Goal: Navigation & Orientation: Find specific page/section

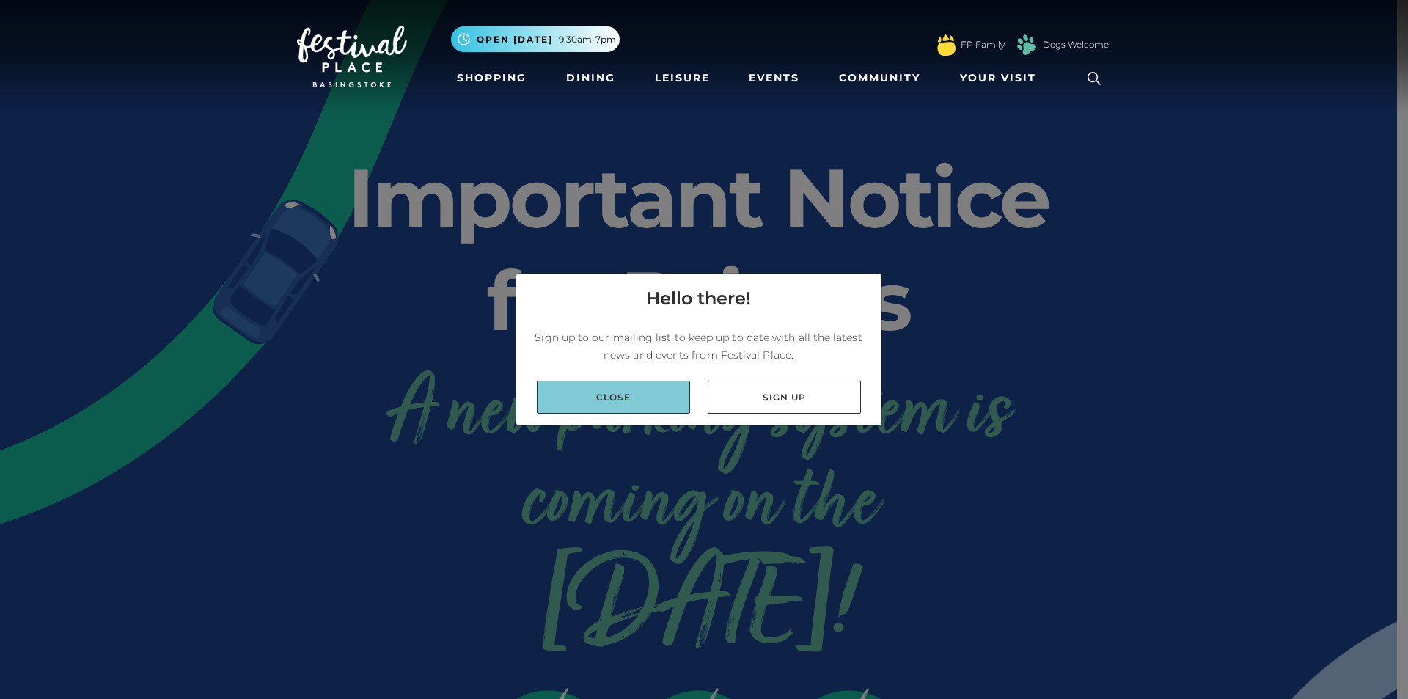
click at [650, 396] on link "Close" at bounding box center [613, 397] width 153 height 33
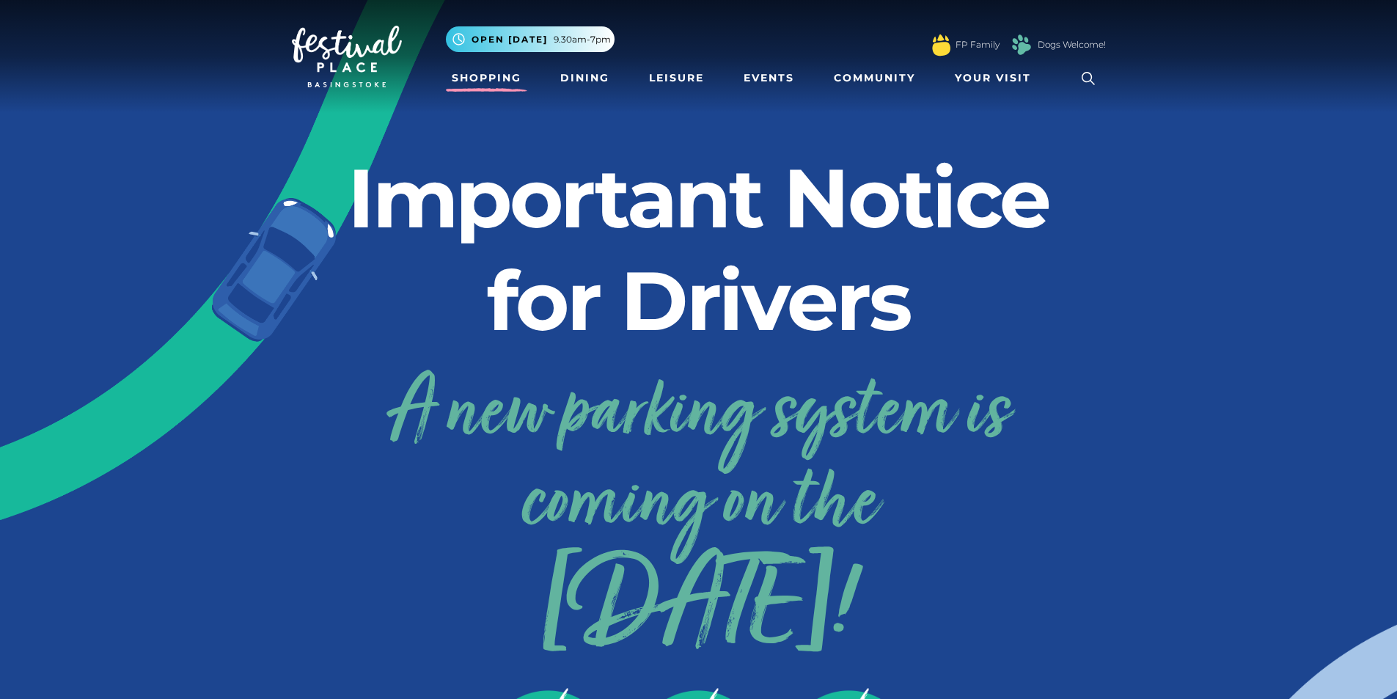
click at [496, 76] on link "Shopping" at bounding box center [486, 78] width 81 height 27
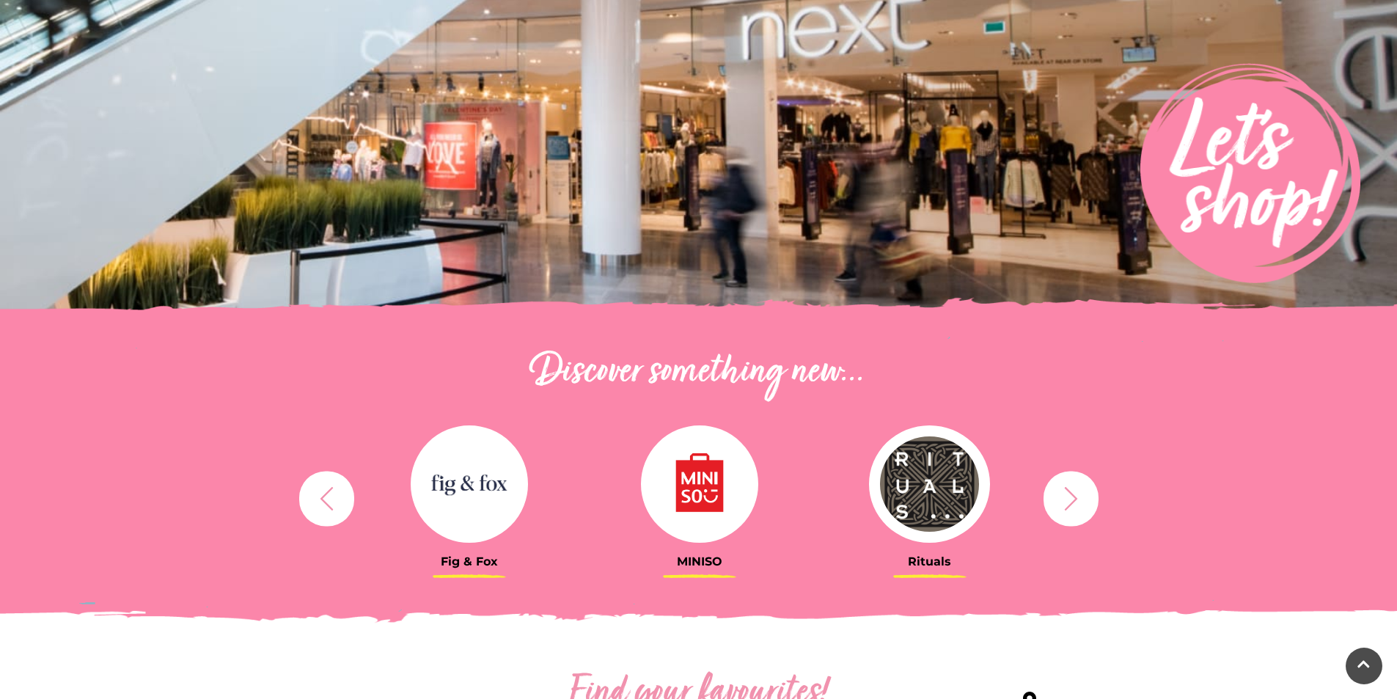
scroll to position [220, 0]
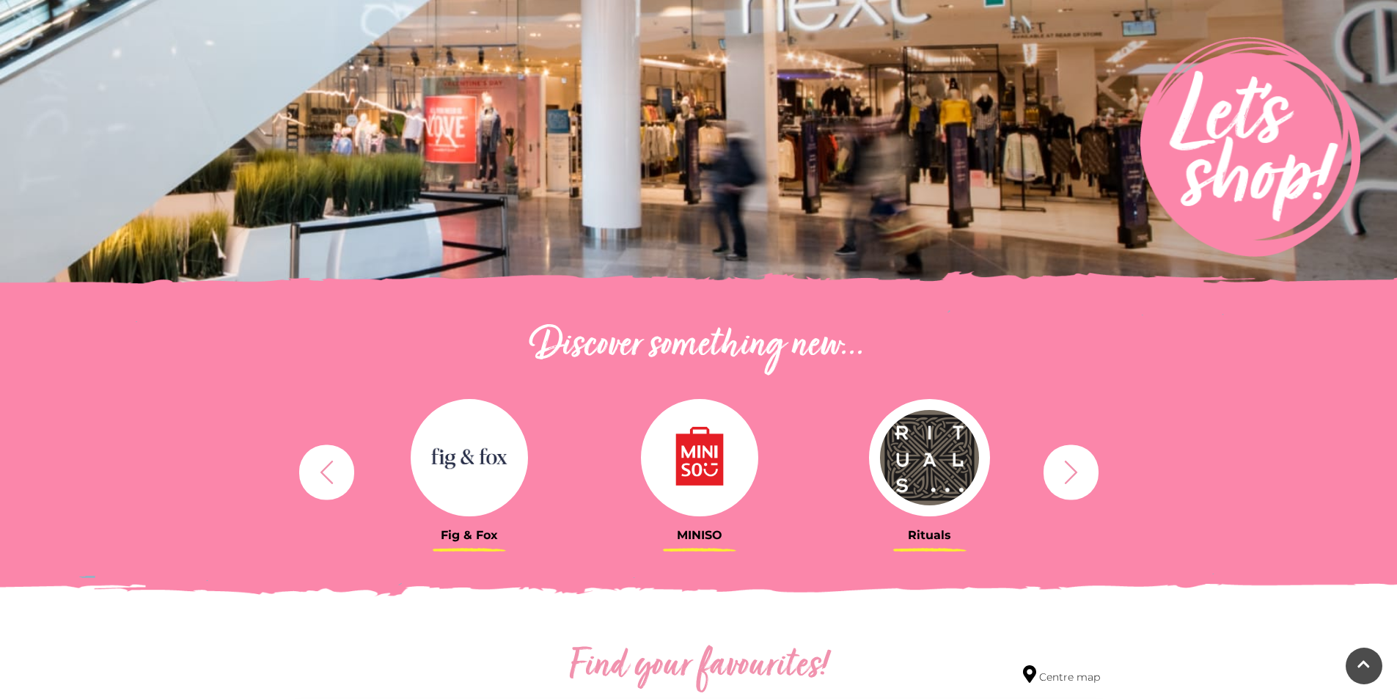
click at [337, 472] on icon "button" at bounding box center [326, 471] width 27 height 27
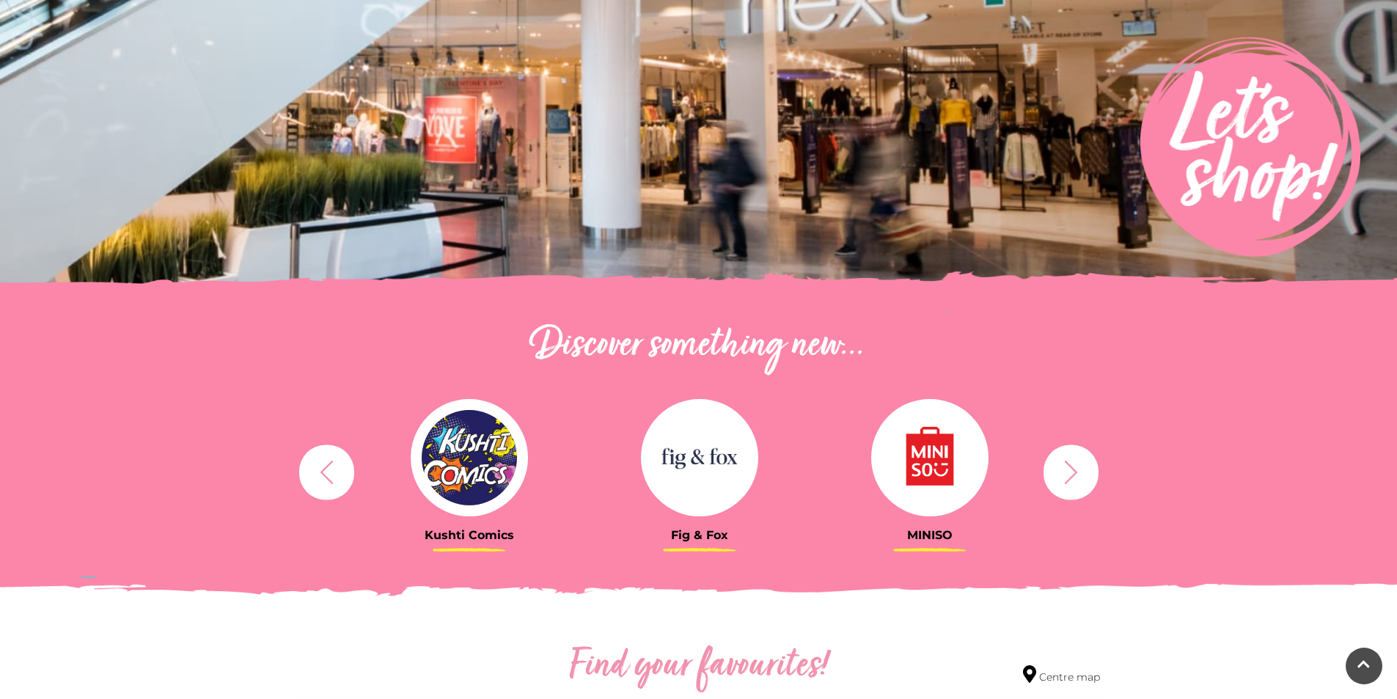
click at [337, 472] on icon "button" at bounding box center [326, 471] width 27 height 27
click at [444, 462] on img at bounding box center [469, 457] width 117 height 117
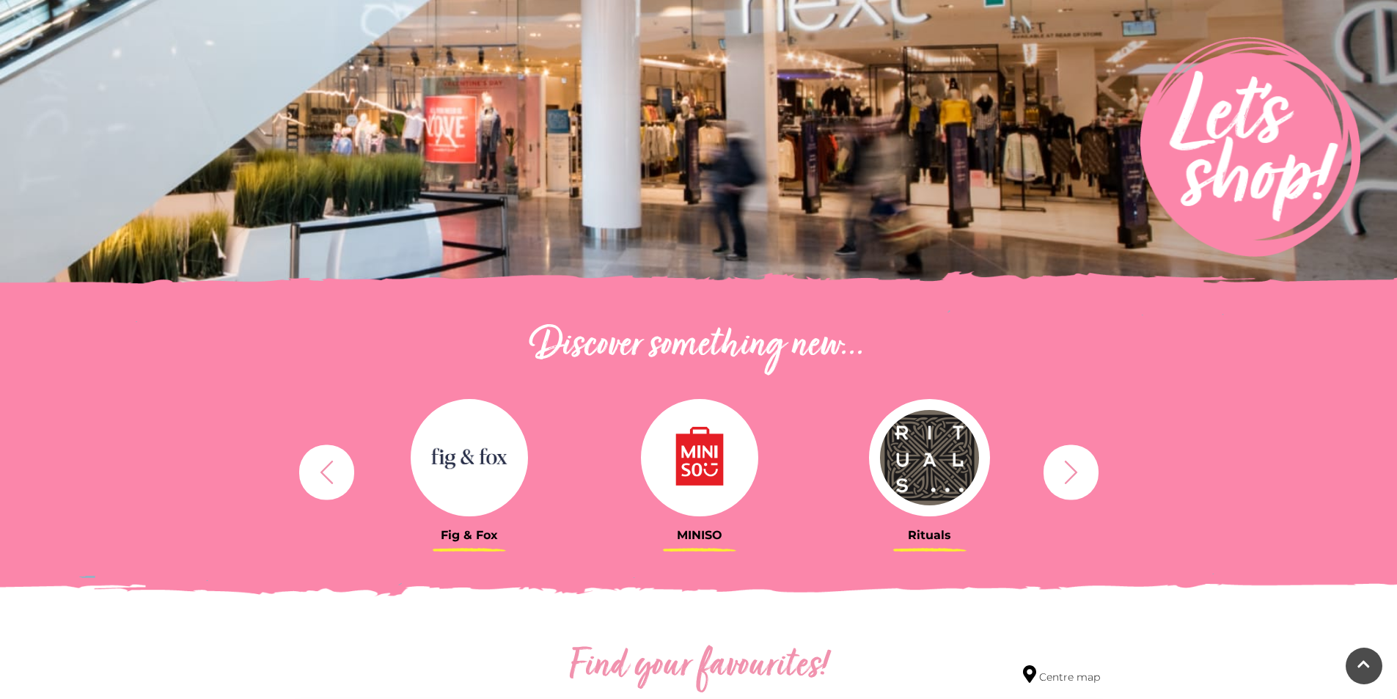
click at [1057, 466] on icon "button" at bounding box center [1070, 471] width 27 height 27
click at [1067, 468] on icon "button" at bounding box center [1070, 471] width 27 height 27
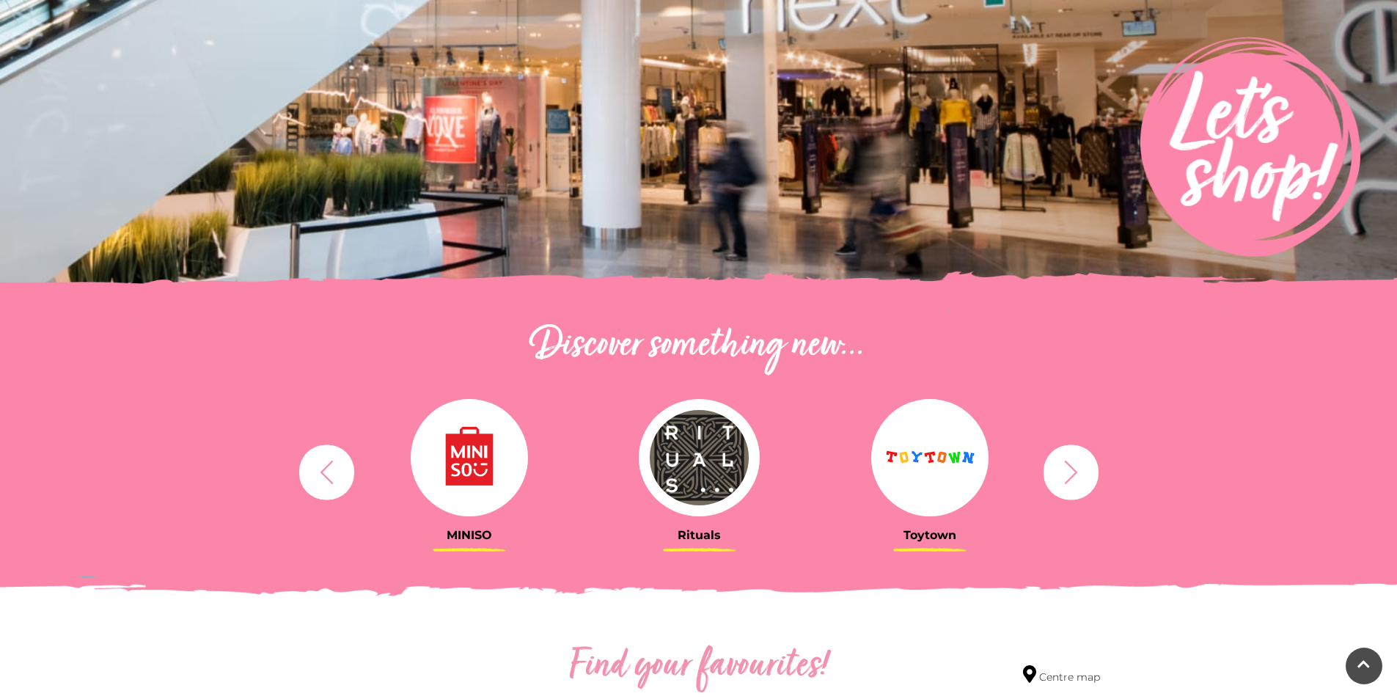
click at [1067, 468] on icon "button" at bounding box center [1070, 471] width 27 height 27
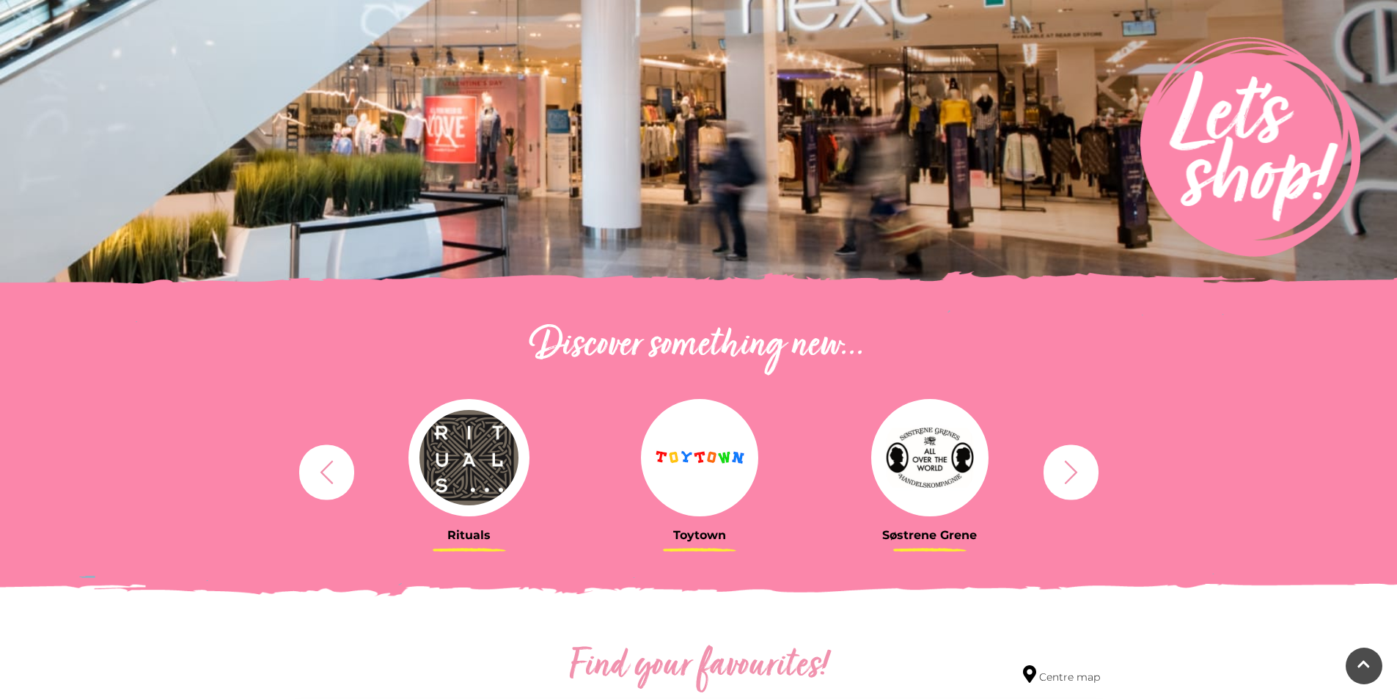
click at [1067, 468] on icon "button" at bounding box center [1070, 471] width 27 height 27
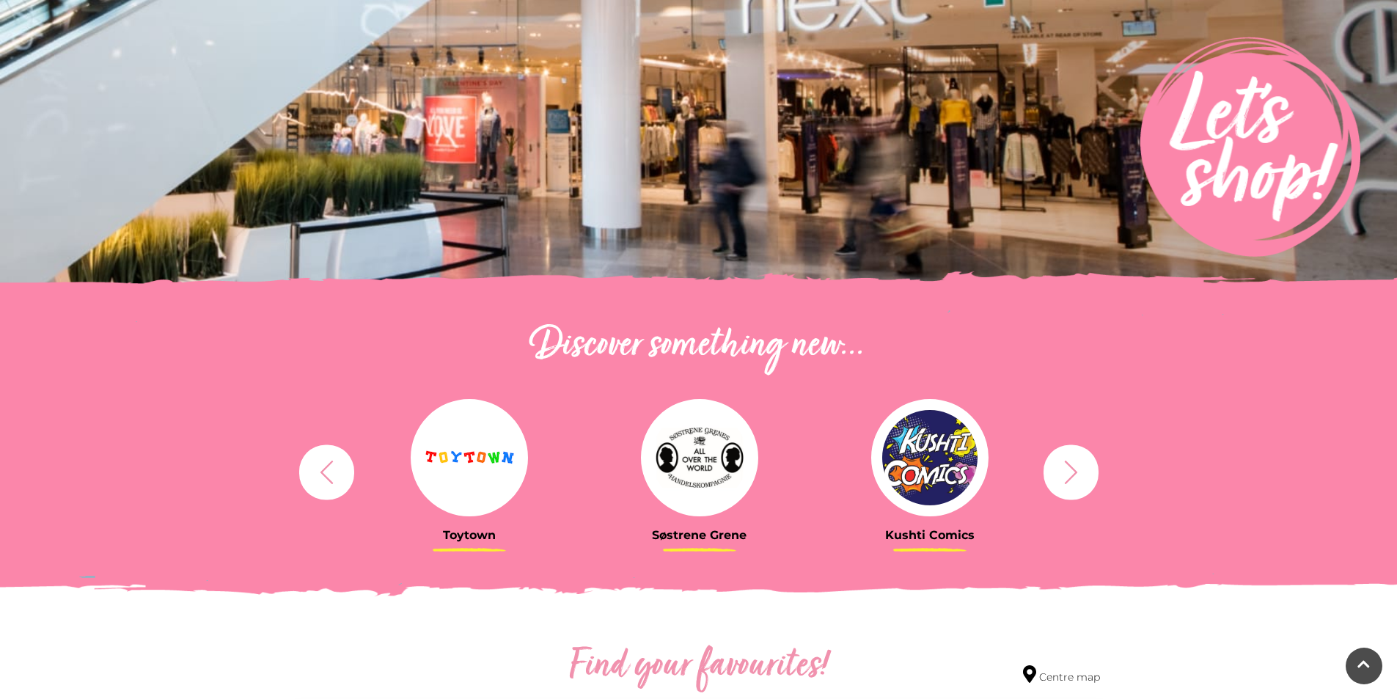
click at [1067, 468] on icon "button" at bounding box center [1070, 471] width 27 height 27
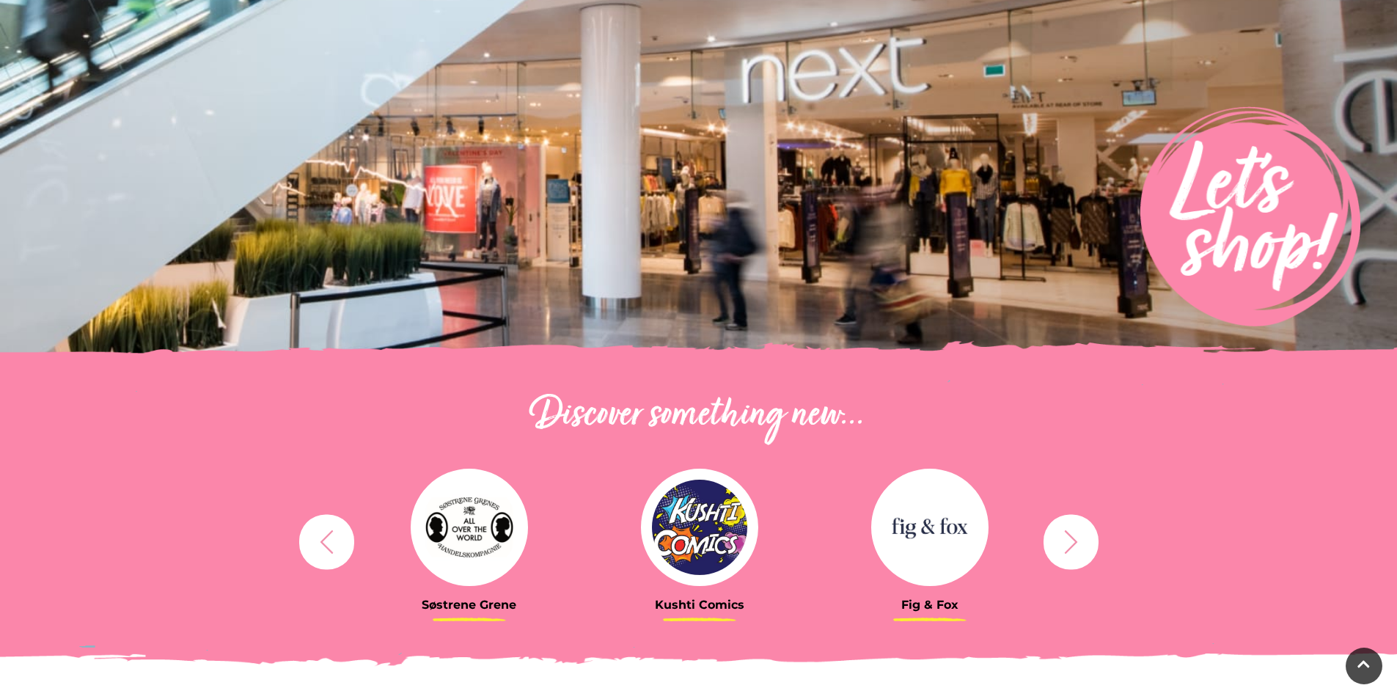
scroll to position [0, 0]
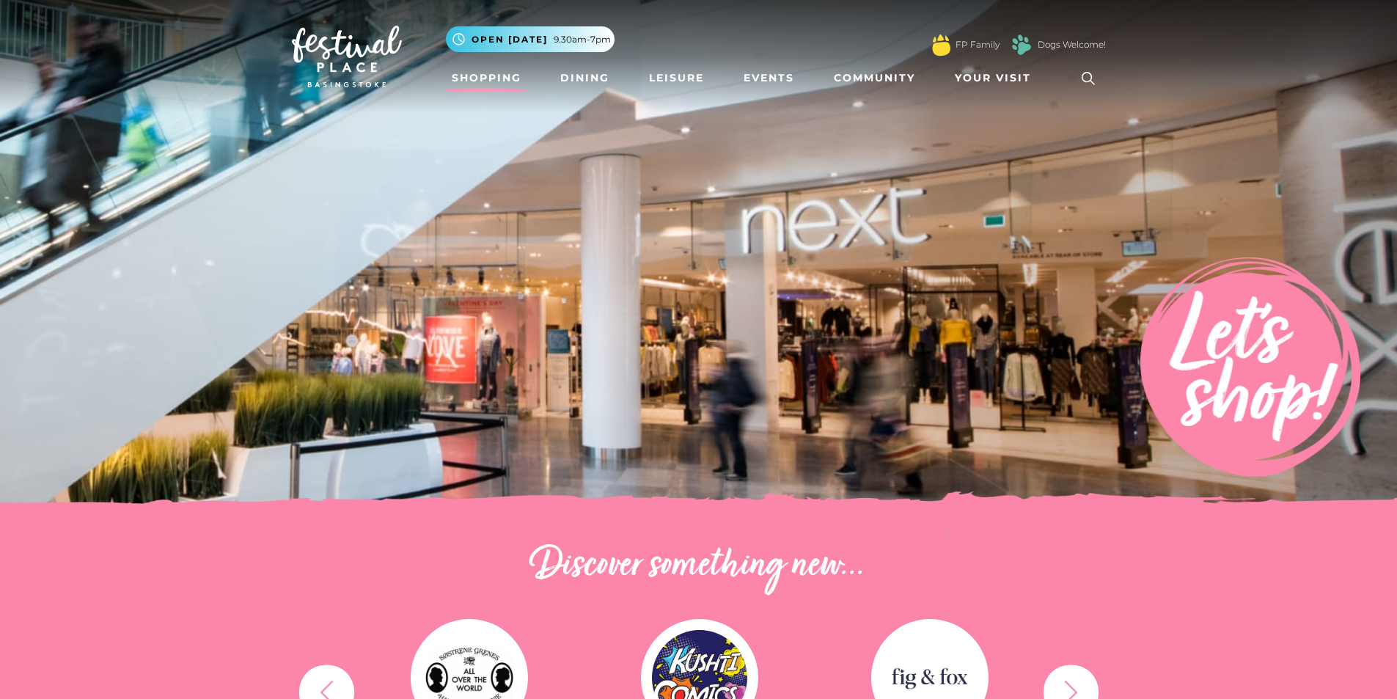
click at [625, 75] on ul "Shopping Dining Leisure Events Community Your Visit Find us Centre Map Parking …" at bounding box center [776, 79] width 660 height 34
click at [591, 75] on link "Dining" at bounding box center [584, 78] width 61 height 27
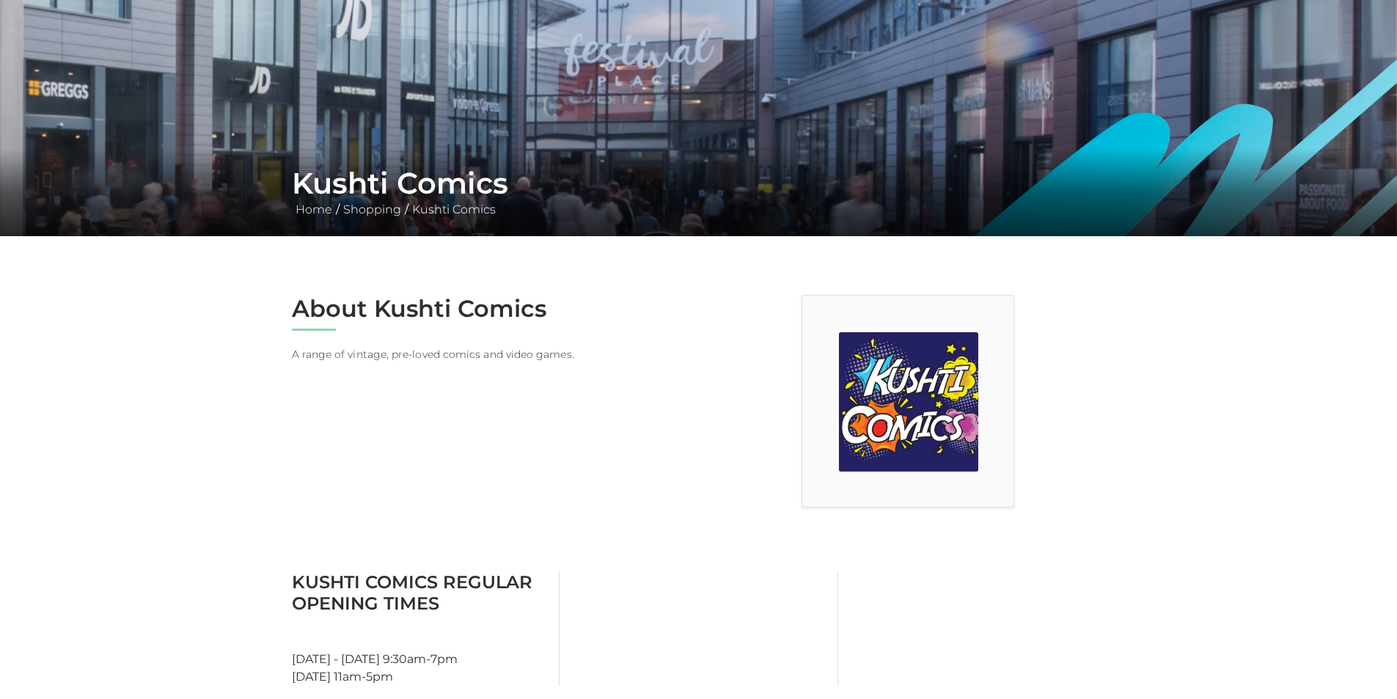
scroll to position [440, 0]
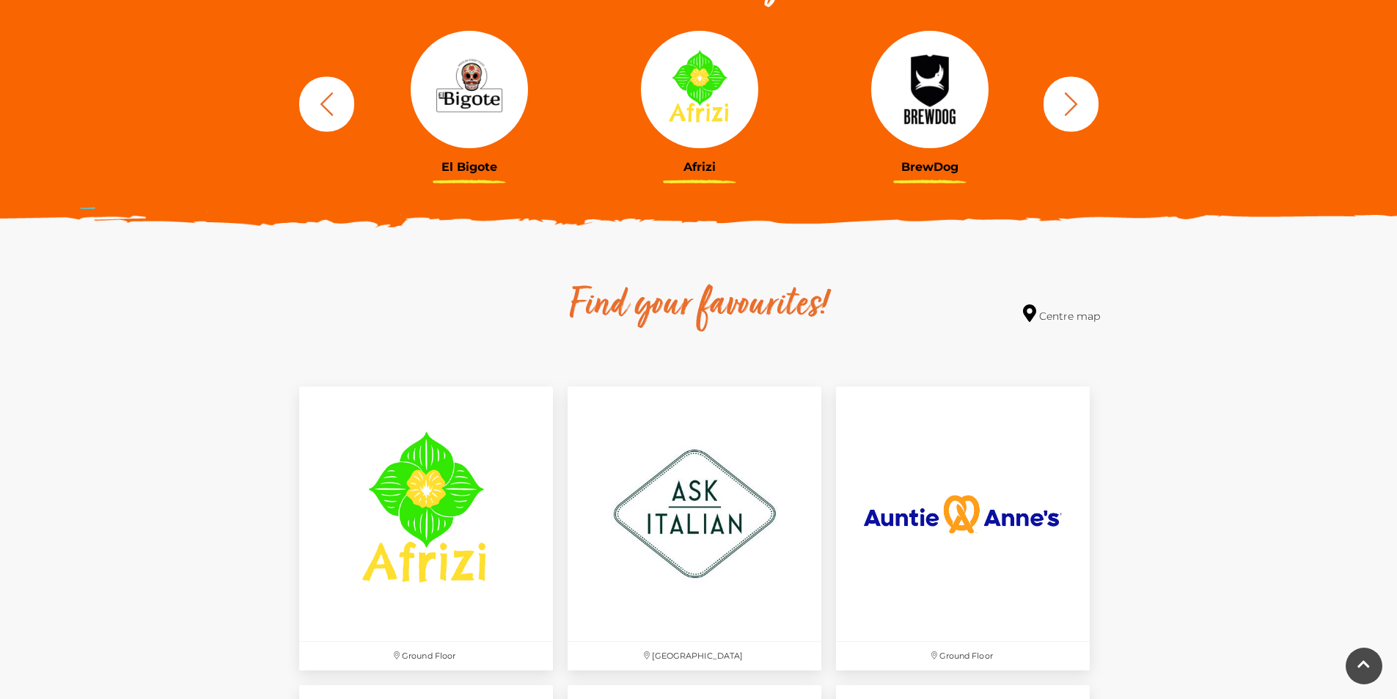
scroll to position [733, 0]
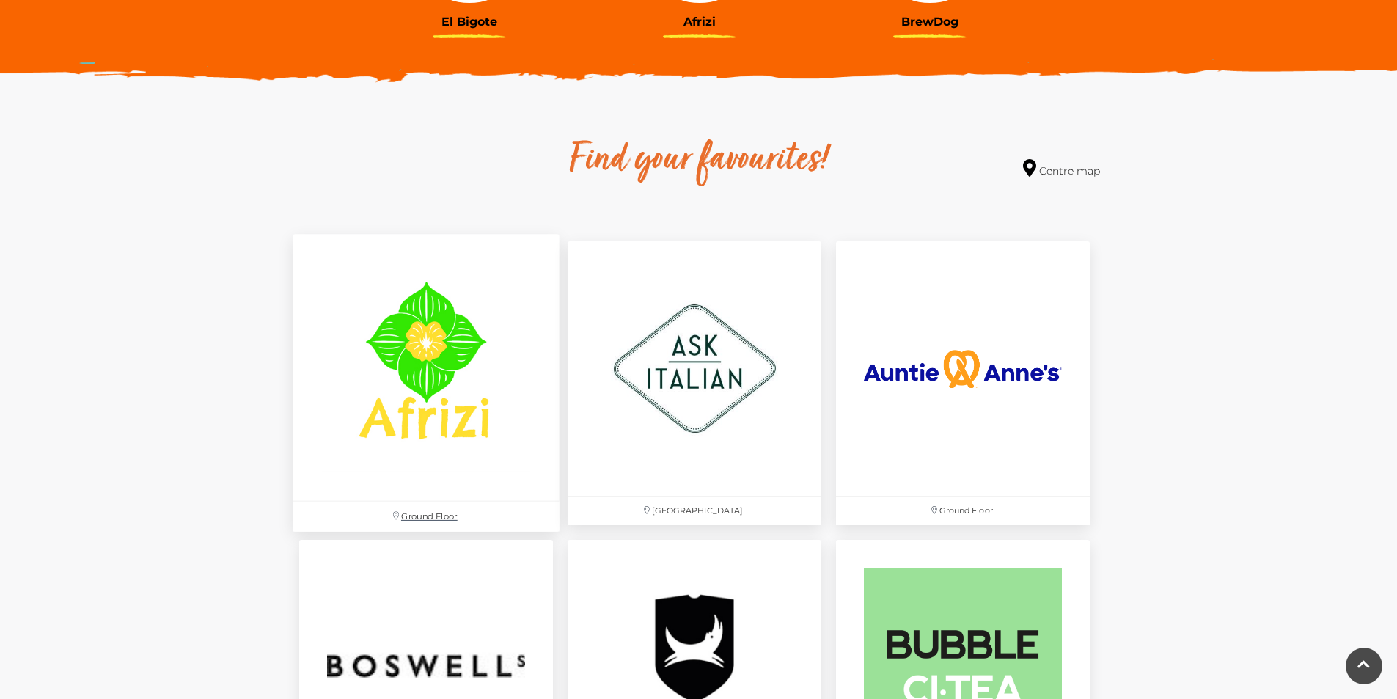
click at [410, 399] on img at bounding box center [426, 368] width 267 height 267
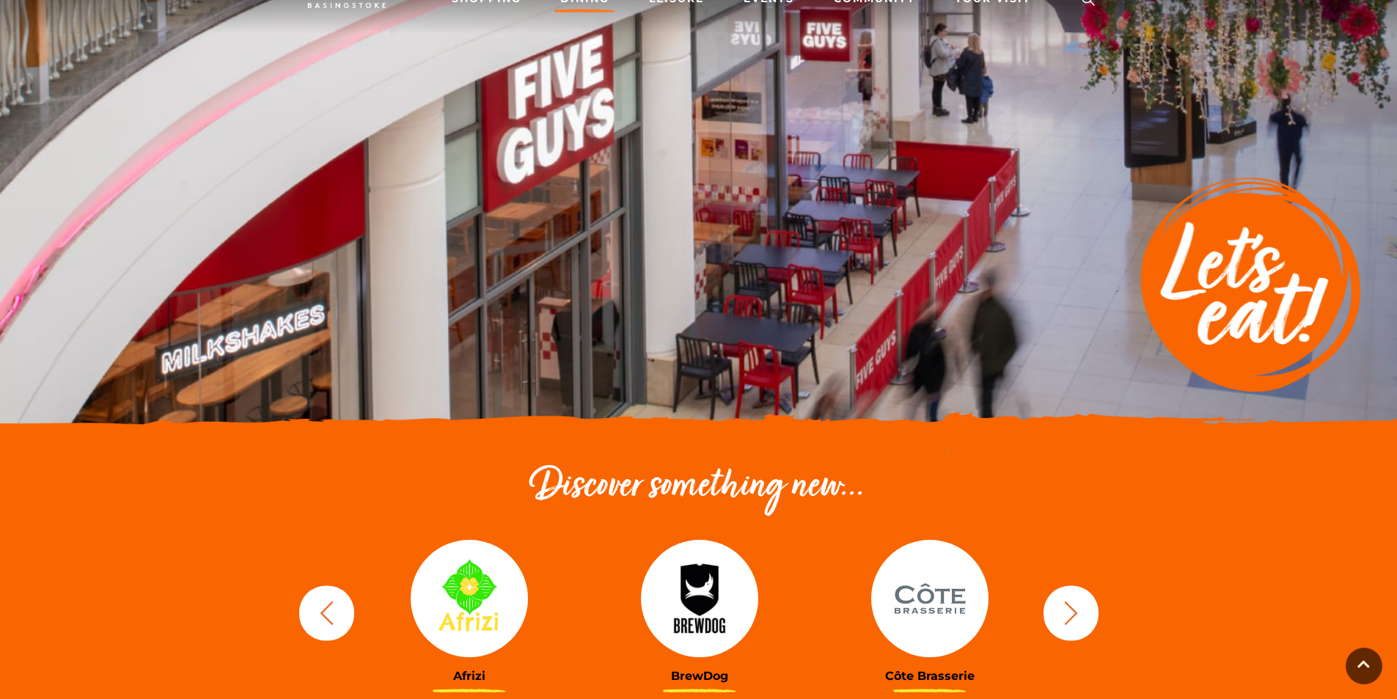
scroll to position [0, 0]
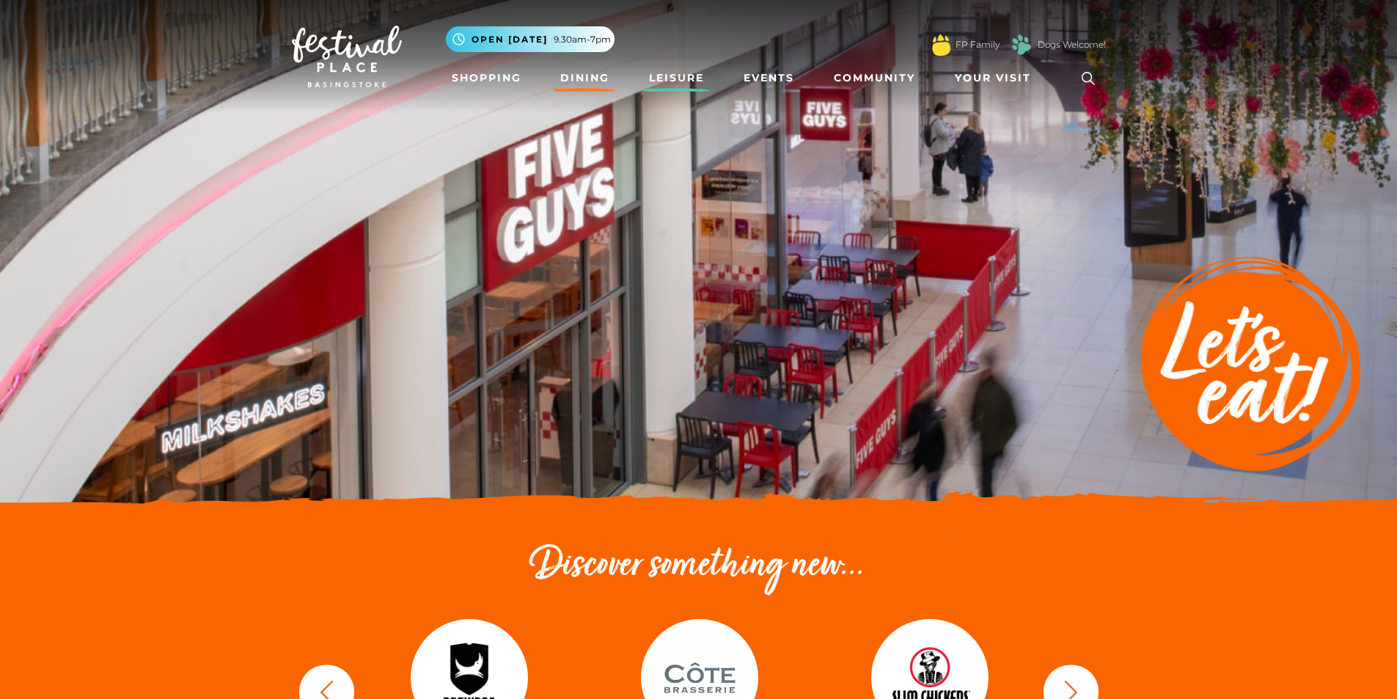
click at [692, 75] on link "Leisure" at bounding box center [676, 78] width 67 height 27
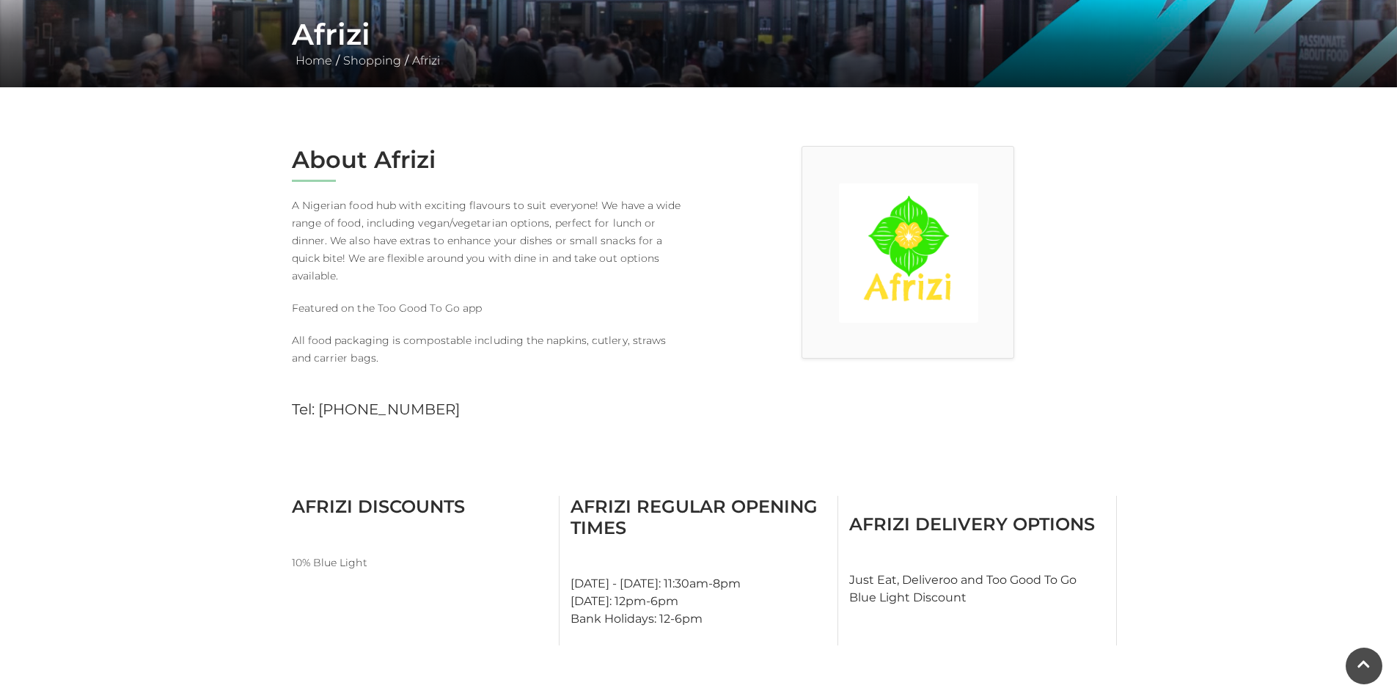
scroll to position [220, 0]
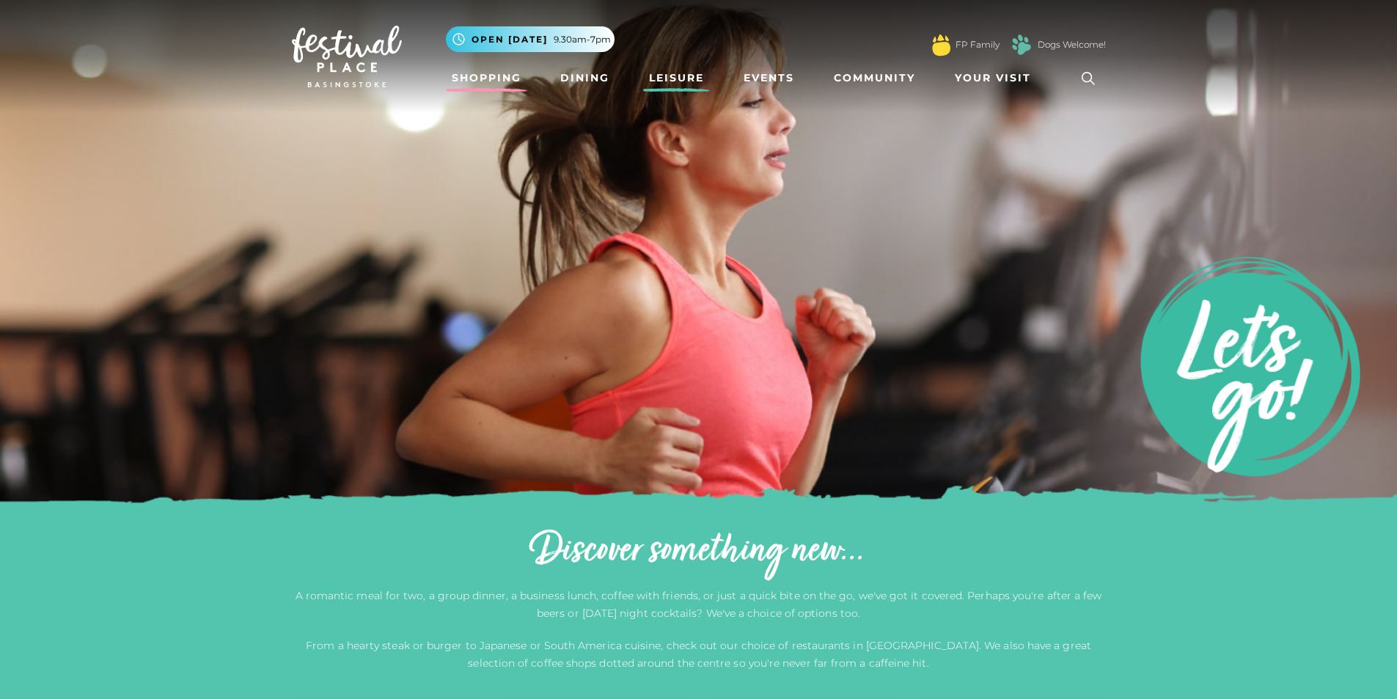
click at [501, 73] on link "Shopping" at bounding box center [486, 78] width 81 height 27
